Goal: Find specific page/section: Find specific page/section

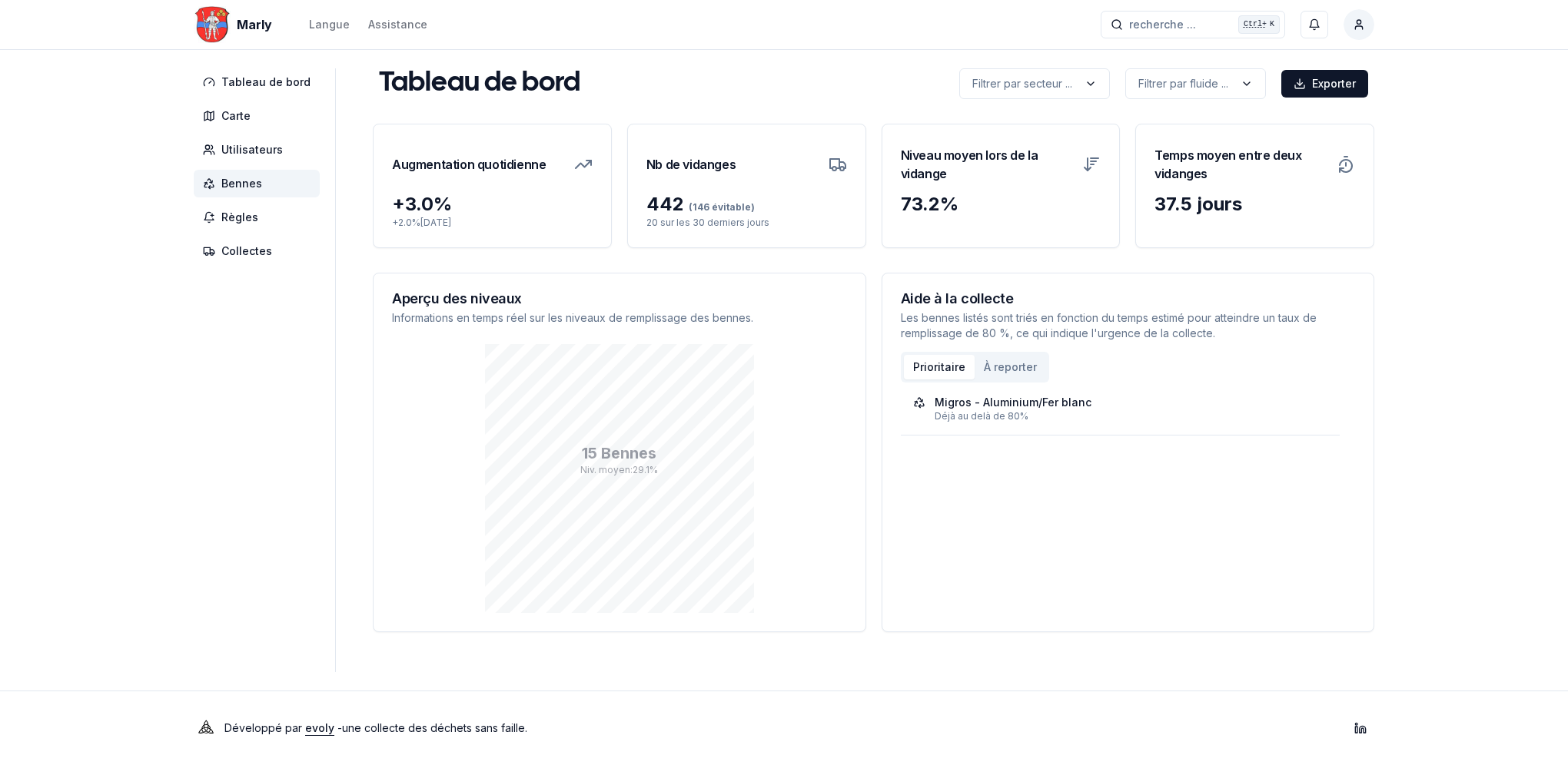
click at [243, 185] on span "Bennes" at bounding box center [242, 184] width 41 height 15
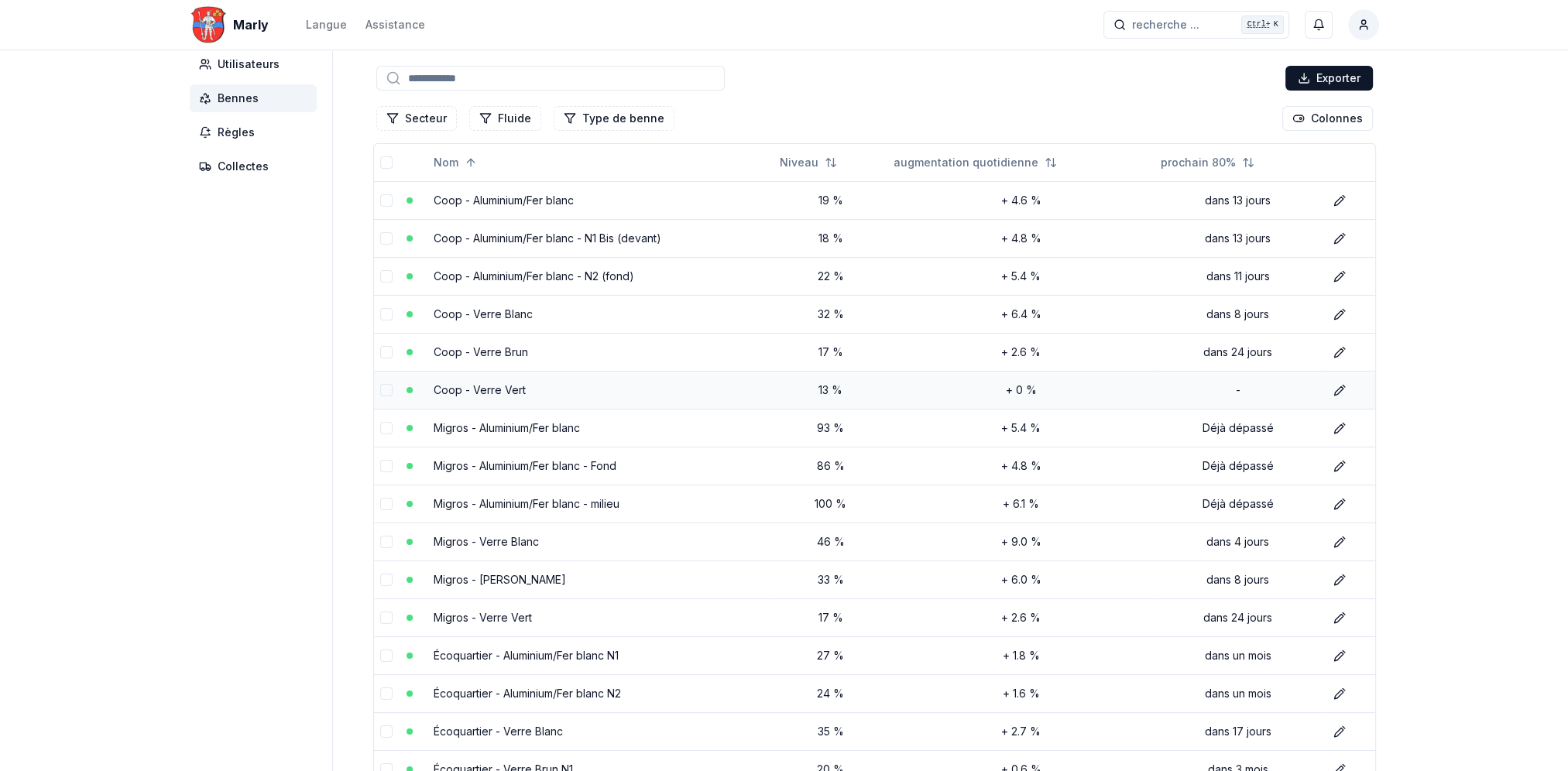
scroll to position [233, 0]
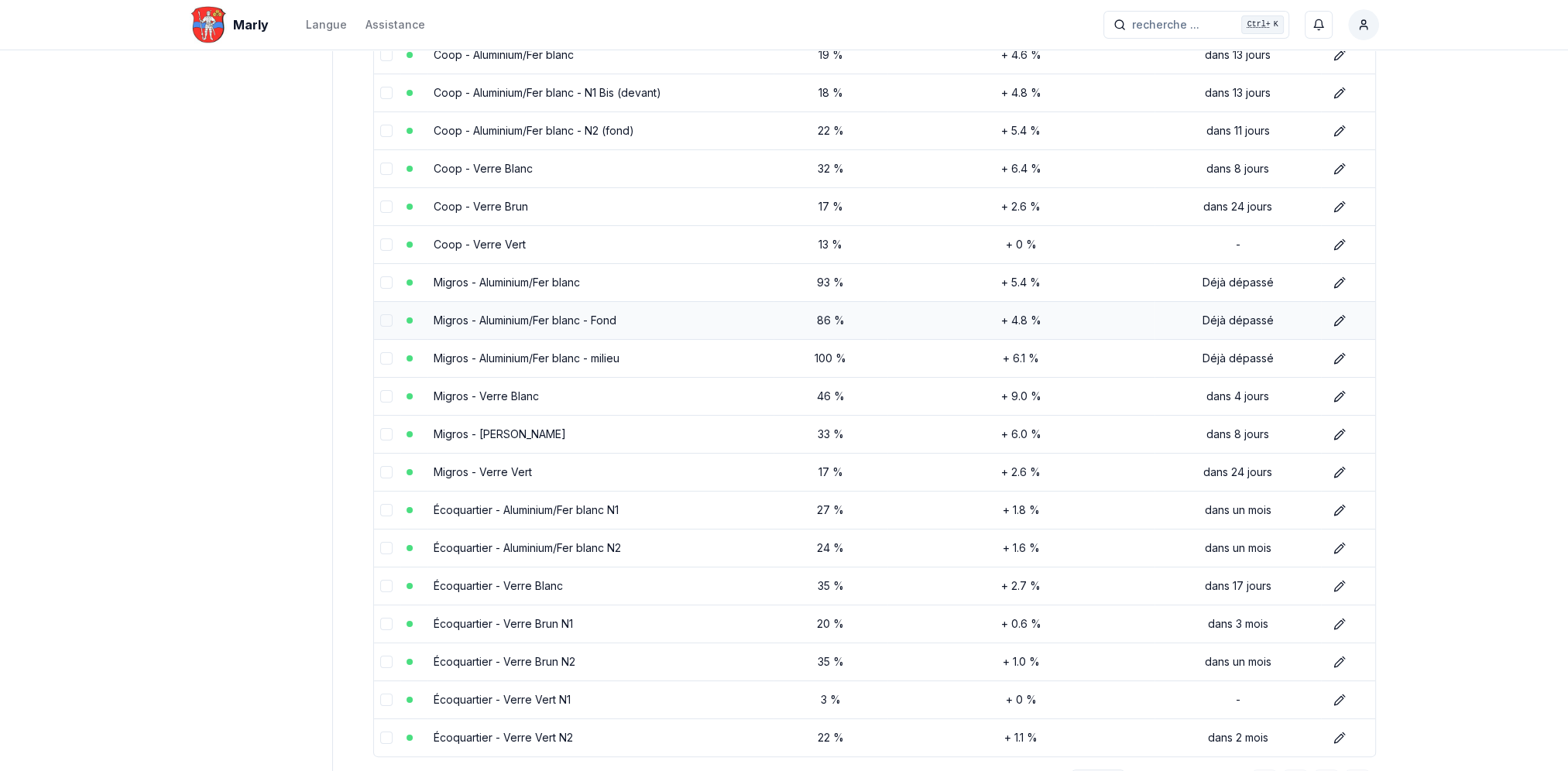
click at [516, 314] on link "Migros - Aluminium/Fer blanc - Fond" at bounding box center [525, 320] width 183 height 13
